Goal: Information Seeking & Learning: Learn about a topic

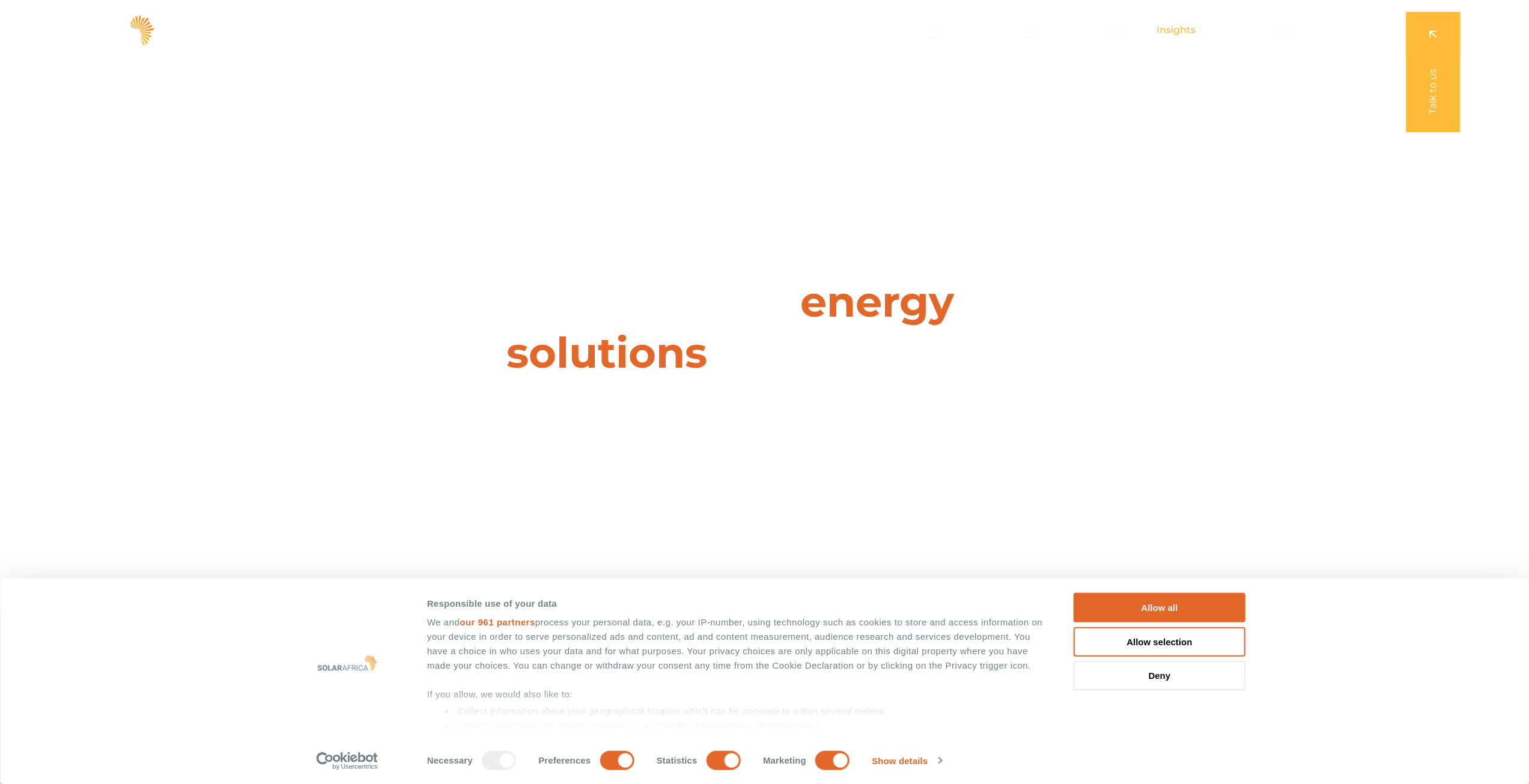
click at [1167, 29] on span "Insights" at bounding box center [1176, 30] width 39 height 15
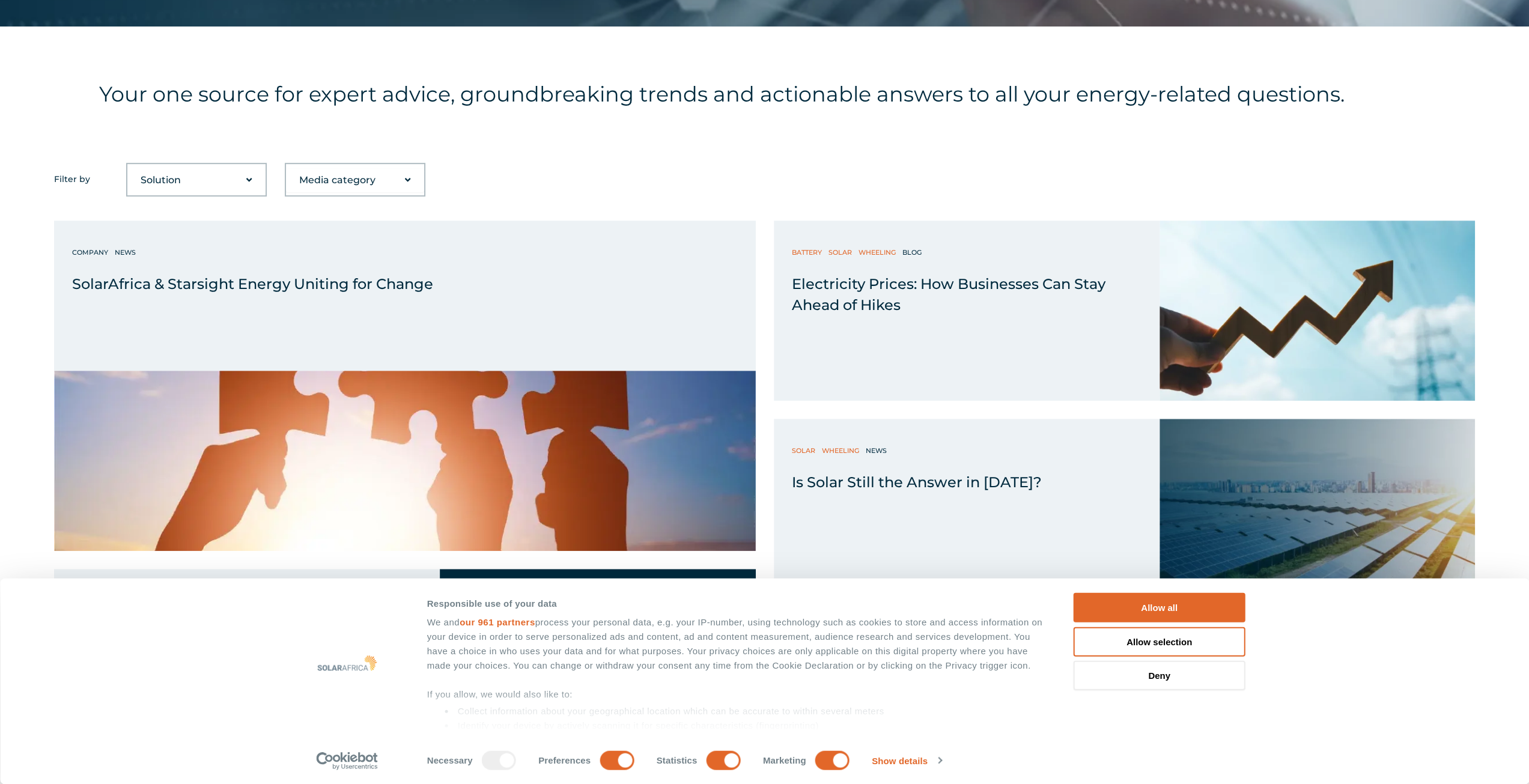
click at [217, 178] on select "Solution Battery Biogas Gas-to-power RECs Solar Trading Wheeling" at bounding box center [197, 180] width 138 height 24
click at [327, 193] on div "Media category Blog Company Guide News Podcast Video" at bounding box center [355, 179] width 140 height 34
click at [324, 186] on select "Media category Blog Company Guide News Podcast Video" at bounding box center [355, 180] width 138 height 24
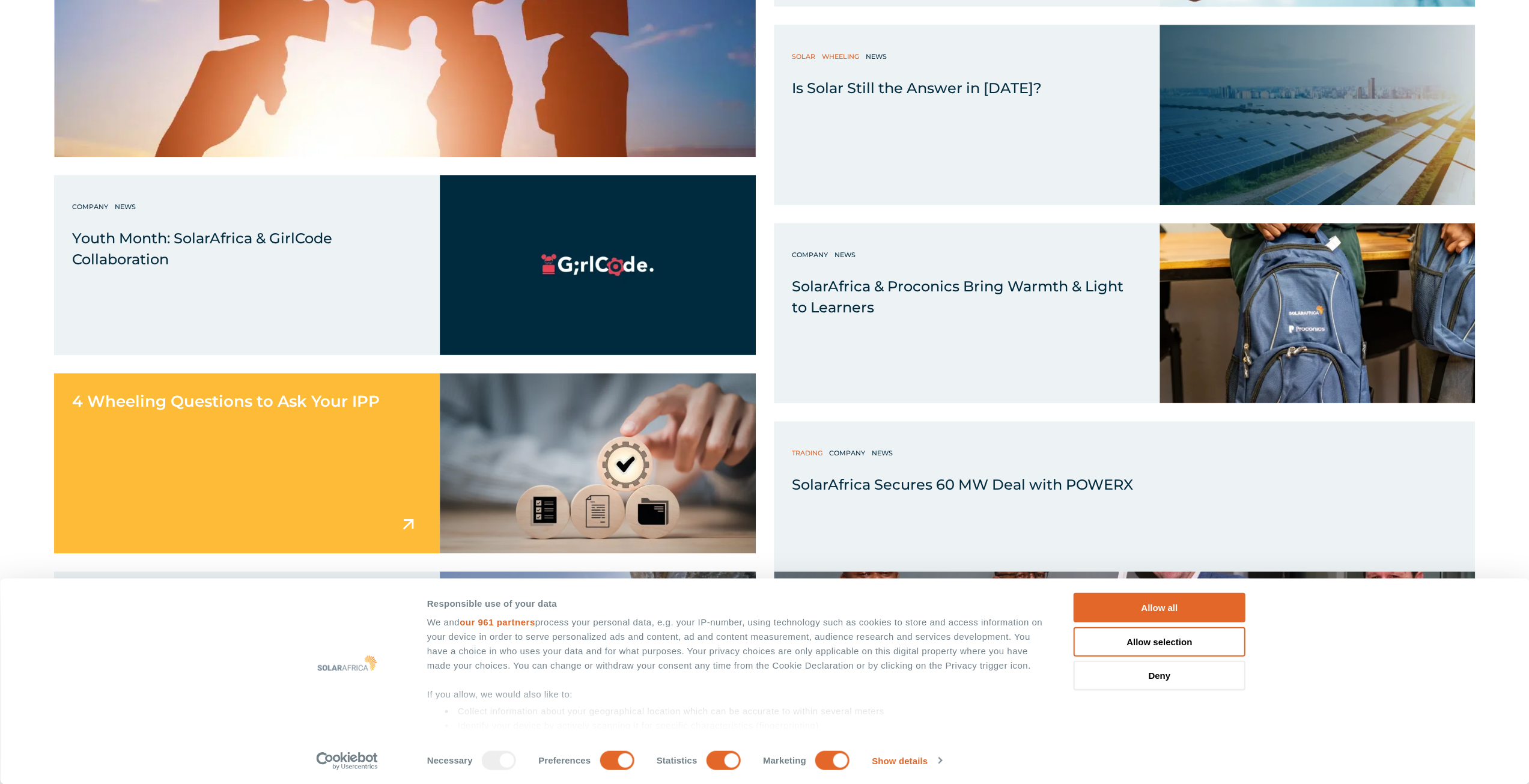
scroll to position [1202, 0]
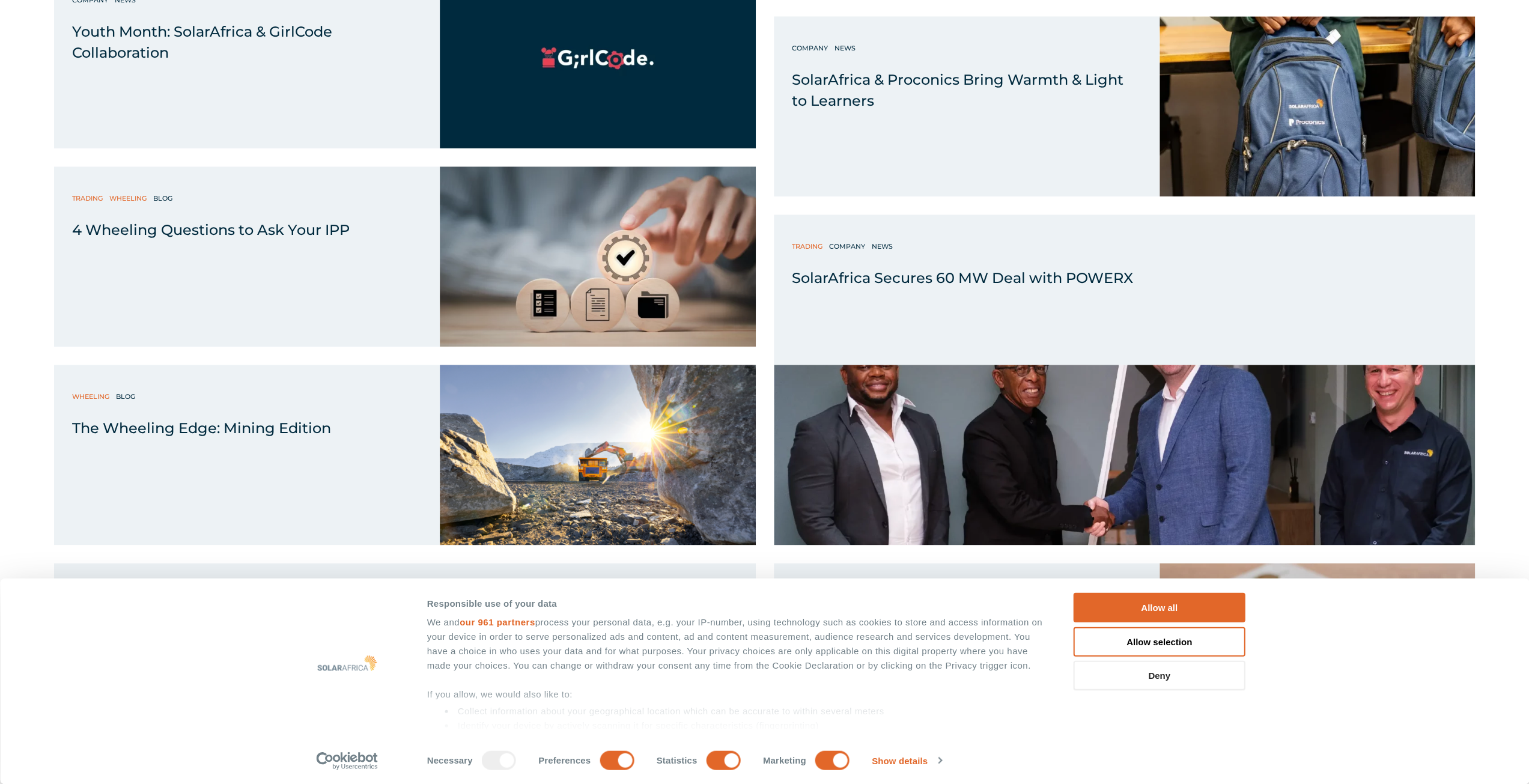
click at [1105, 682] on button "Deny" at bounding box center [1159, 676] width 172 height 29
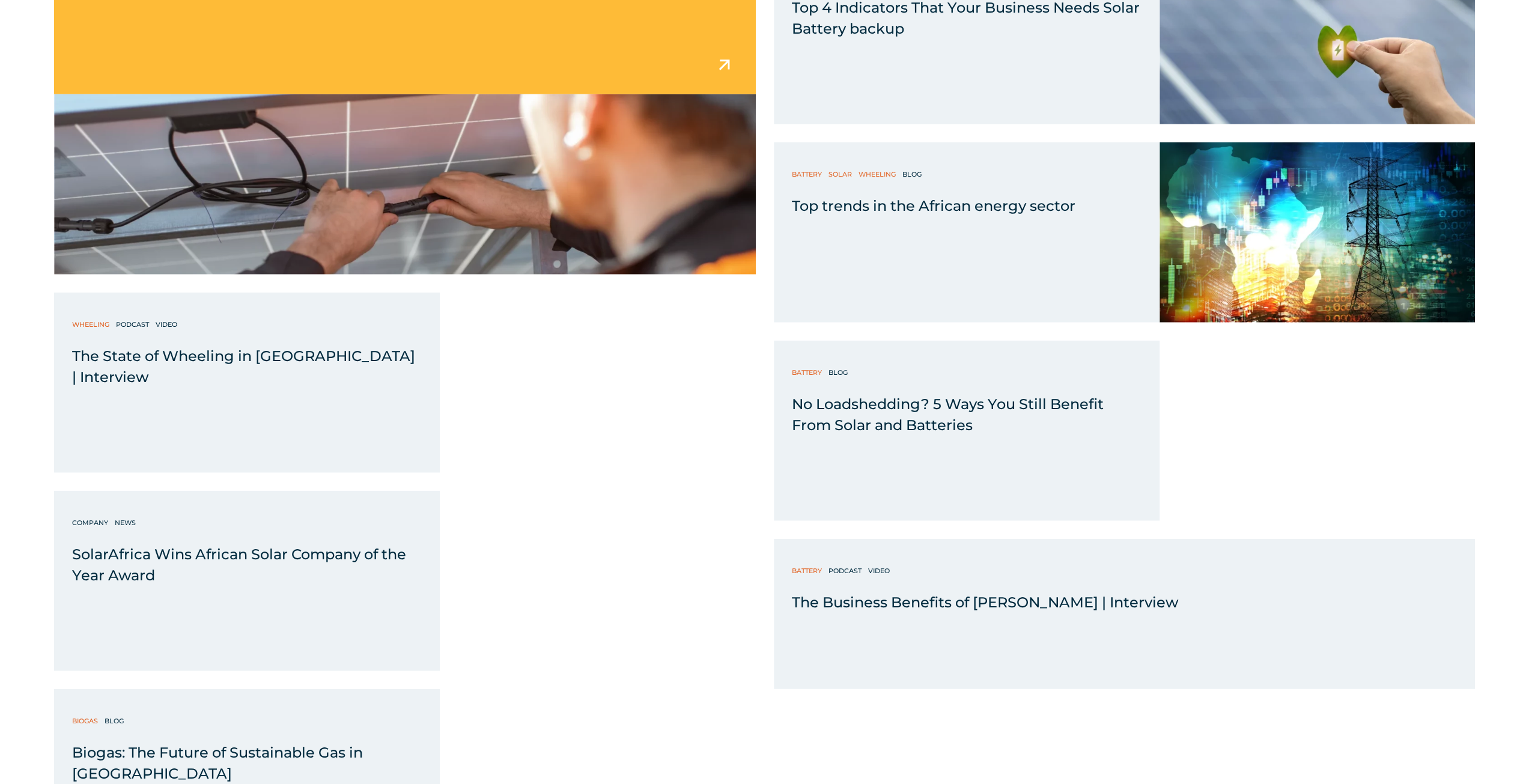
scroll to position [2523, 0]
